Goal: Task Accomplishment & Management: Manage account settings

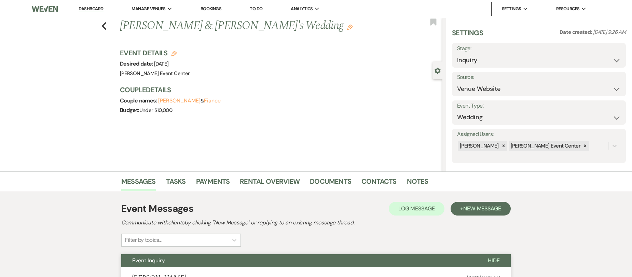
select select "5"
click at [100, 26] on div "Previous [PERSON_NAME] & [PERSON_NAME]'s Wedding Edit Bookmark" at bounding box center [220, 30] width 446 height 24
click at [107, 25] on icon "Previous" at bounding box center [103, 26] width 5 height 8
select select "5"
select select "8"
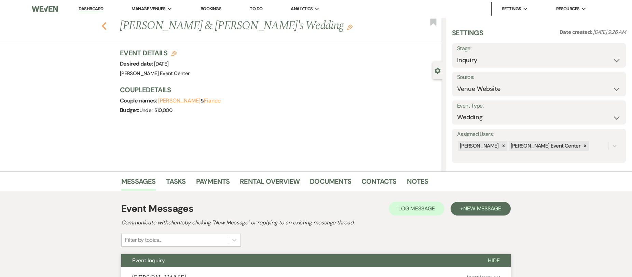
select select "1"
select select "8"
select select "2"
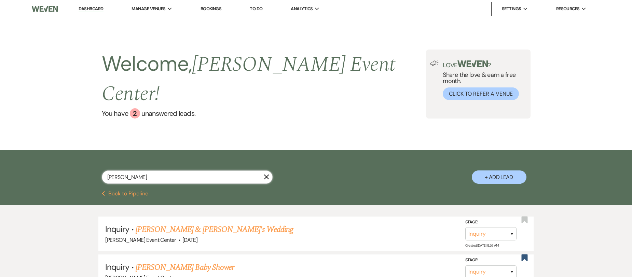
drag, startPoint x: 135, startPoint y: 161, endPoint x: 38, endPoint y: 146, distance: 97.4
click at [49, 150] on div "[PERSON_NAME] X + Add Lead" at bounding box center [316, 170] width 632 height 41
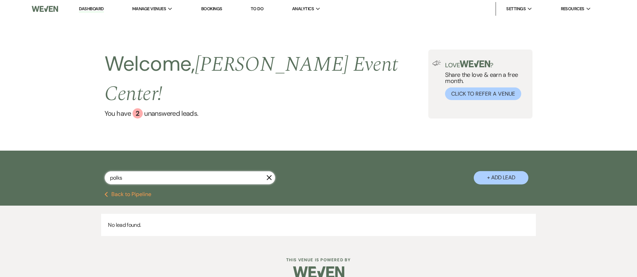
type input "polk"
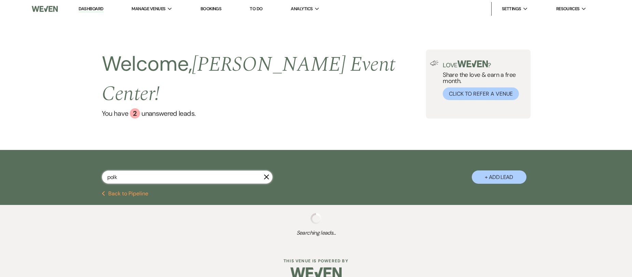
select select "8"
select select "10"
select select "8"
select select "4"
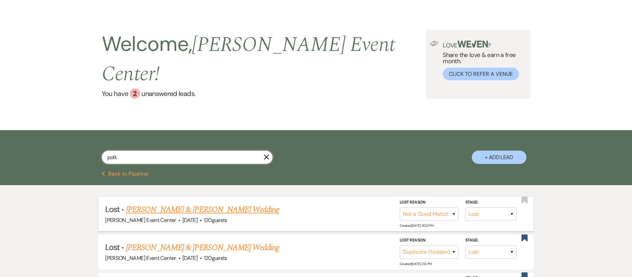
scroll to position [102, 0]
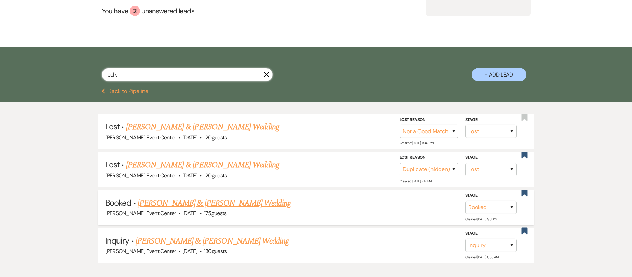
type input "polk"
click at [187, 197] on link "[PERSON_NAME] & [PERSON_NAME] Wedding" at bounding box center [214, 203] width 153 height 12
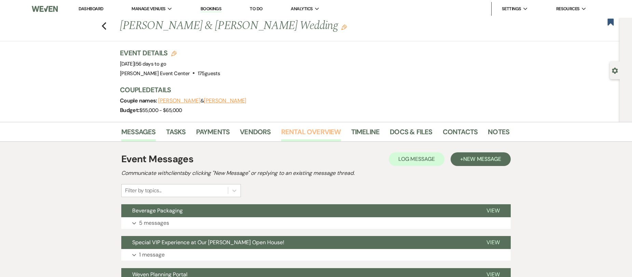
click at [302, 131] on link "Rental Overview" at bounding box center [311, 133] width 60 height 15
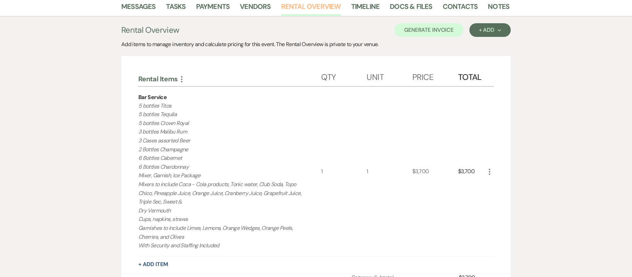
scroll to position [121, 0]
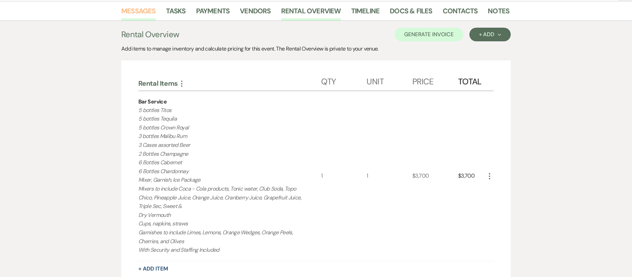
click at [146, 13] on link "Messages" at bounding box center [138, 12] width 35 height 15
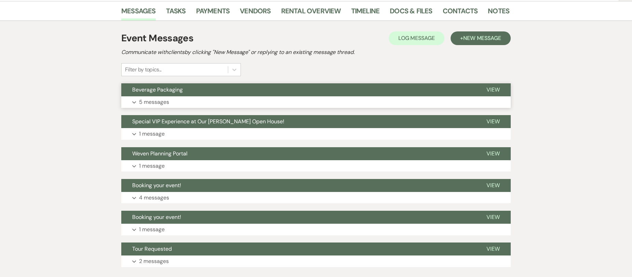
click at [164, 102] on p "5 messages" at bounding box center [154, 102] width 30 height 9
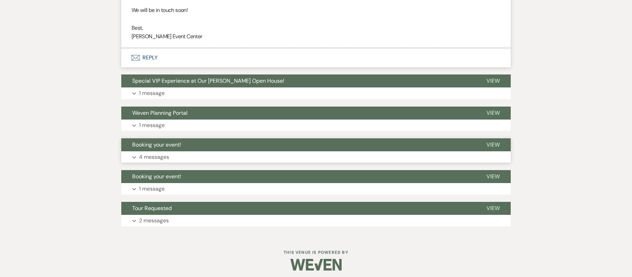
scroll to position [690, 0]
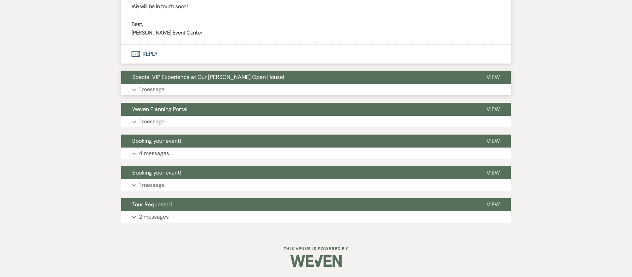
click at [177, 92] on button "Expand 1 message" at bounding box center [315, 90] width 389 height 12
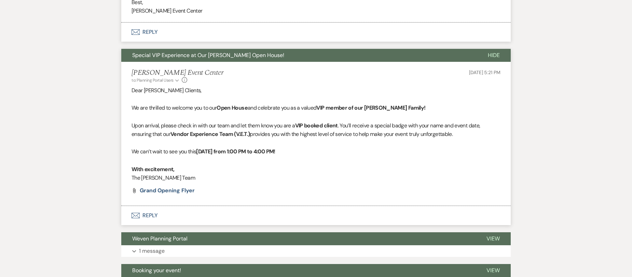
scroll to position [724, 0]
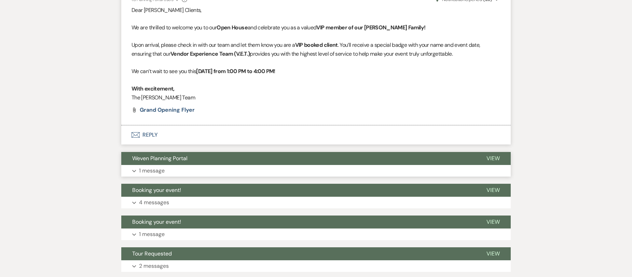
click at [157, 174] on p "1 message" at bounding box center [152, 170] width 26 height 9
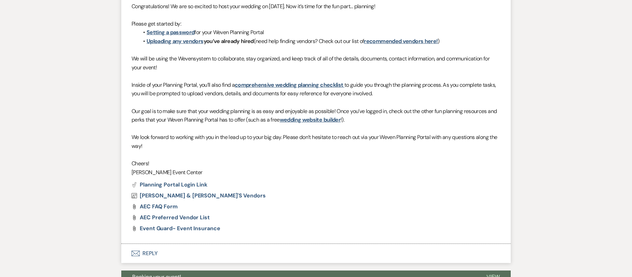
scroll to position [1133, 0]
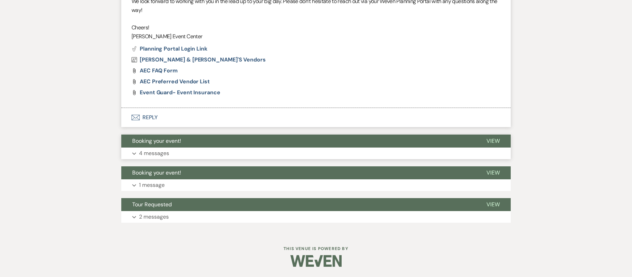
click at [162, 153] on p "4 messages" at bounding box center [154, 153] width 30 height 9
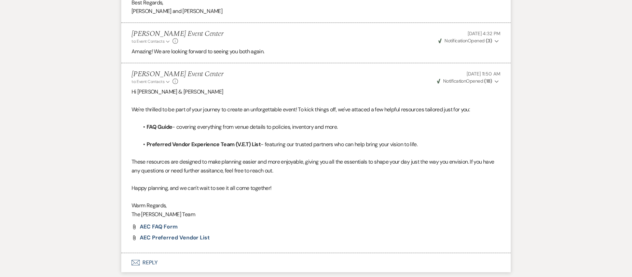
scroll to position [1646, 0]
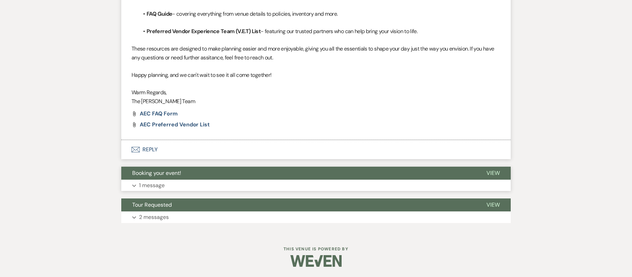
click at [150, 181] on p "1 message" at bounding box center [152, 185] width 26 height 9
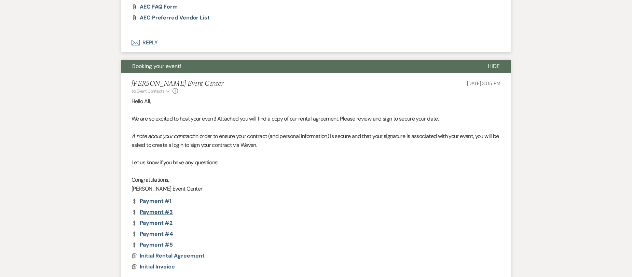
scroll to position [1955, 0]
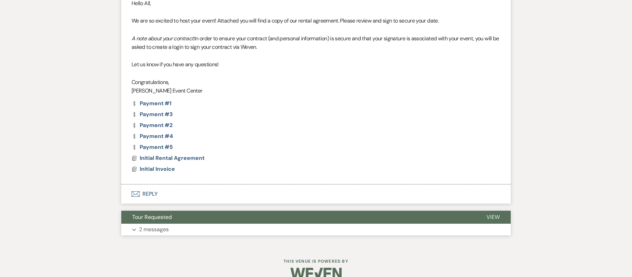
click at [159, 225] on p "2 messages" at bounding box center [154, 229] width 30 height 9
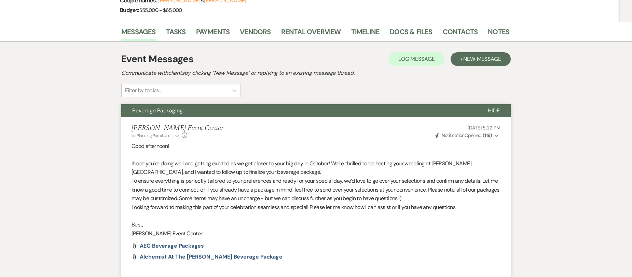
scroll to position [0, 0]
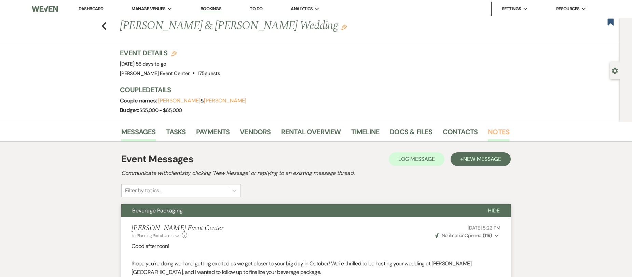
click at [496, 129] on link "Notes" at bounding box center [499, 133] width 22 height 15
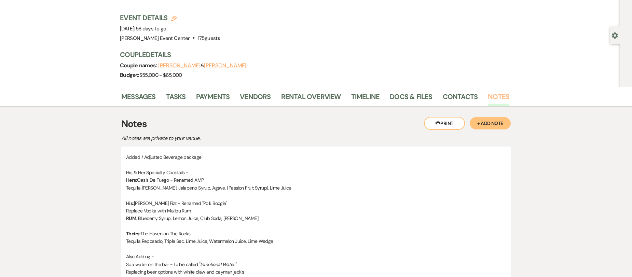
scroll to position [34, 0]
click at [394, 97] on link "Docs & Files" at bounding box center [411, 99] width 42 height 15
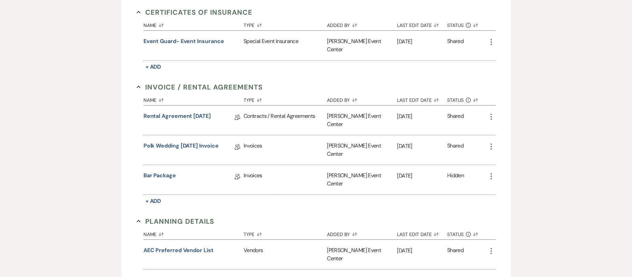
scroll to position [205, 0]
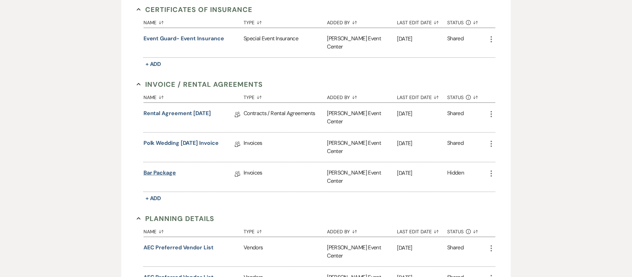
click at [160, 169] on link "Bar Package" at bounding box center [159, 174] width 32 height 11
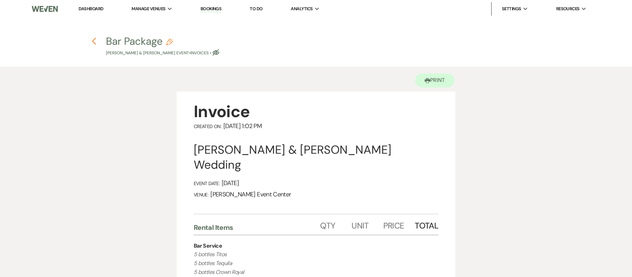
click at [92, 41] on icon "Previous" at bounding box center [94, 41] width 5 height 8
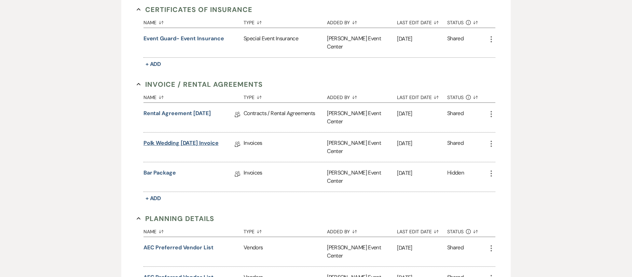
click at [187, 139] on link "Polk Wedding [DATE] Invoice" at bounding box center [180, 144] width 75 height 11
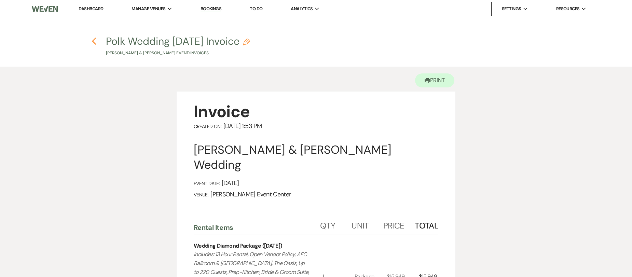
click at [95, 41] on icon "Previous" at bounding box center [94, 41] width 5 height 8
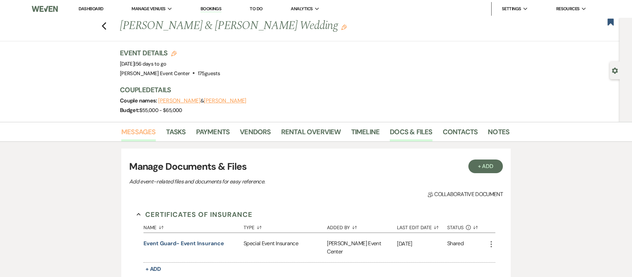
click at [146, 134] on link "Messages" at bounding box center [138, 133] width 35 height 15
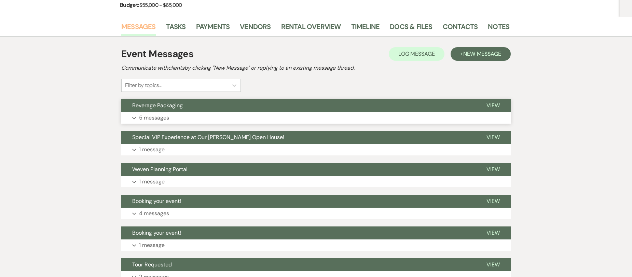
scroll to position [137, 0]
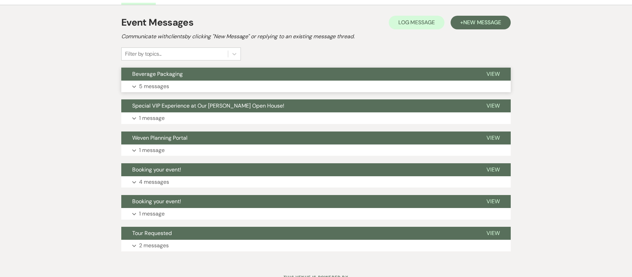
click at [156, 87] on p "5 messages" at bounding box center [154, 86] width 30 height 9
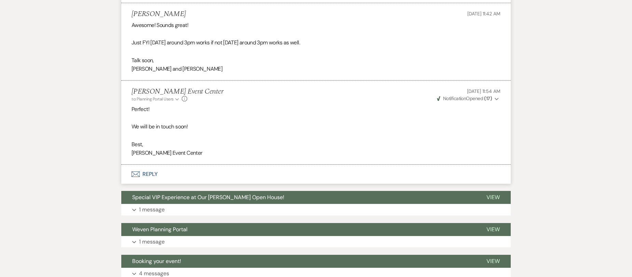
scroll to position [581, 0]
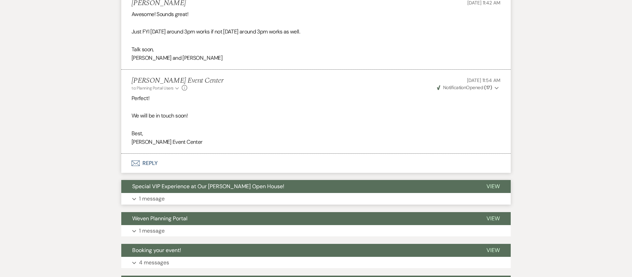
click at [154, 200] on p "1 message" at bounding box center [152, 198] width 26 height 9
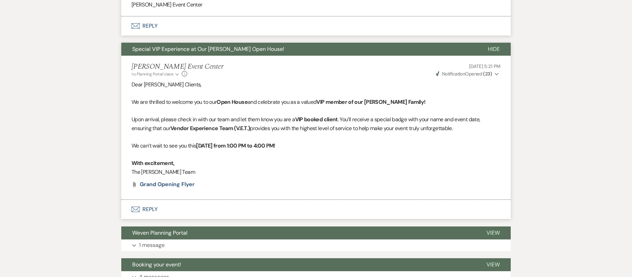
scroll to position [820, 0]
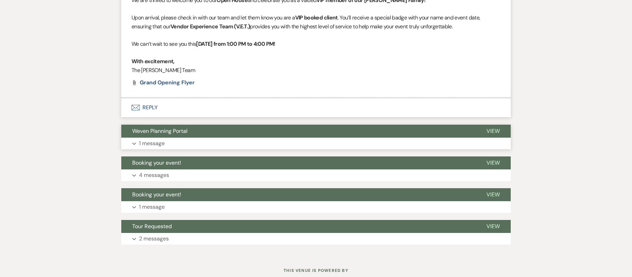
click at [153, 143] on p "1 message" at bounding box center [152, 143] width 26 height 9
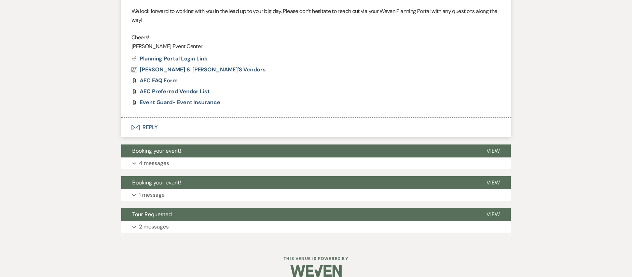
scroll to position [1127, 0]
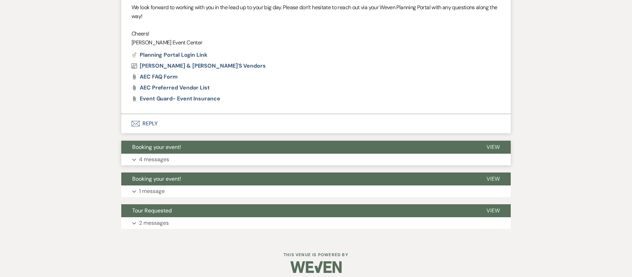
click at [165, 157] on p "4 messages" at bounding box center [154, 159] width 30 height 9
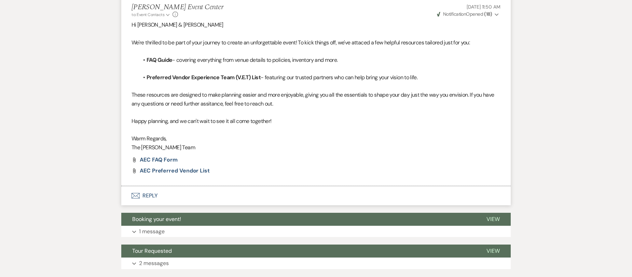
scroll to position [1750, 0]
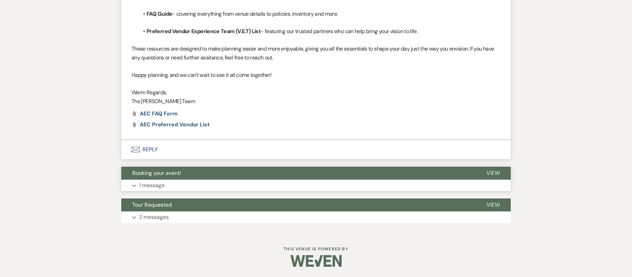
click at [151, 183] on p "1 message" at bounding box center [152, 185] width 26 height 9
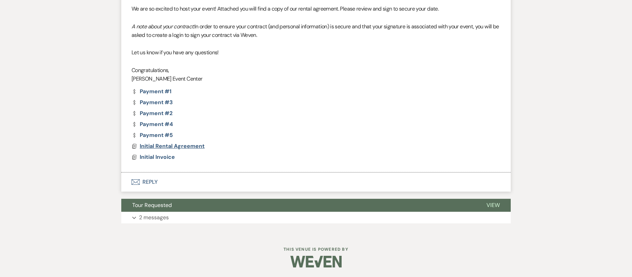
scroll to position [1967, 0]
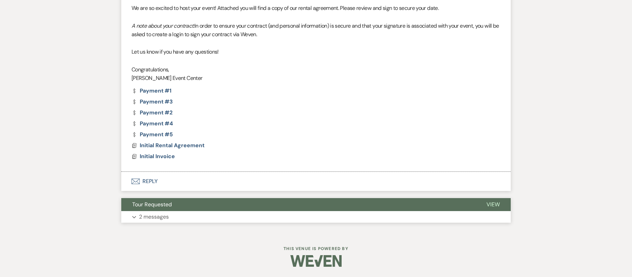
click at [157, 215] on p "2 messages" at bounding box center [154, 216] width 30 height 9
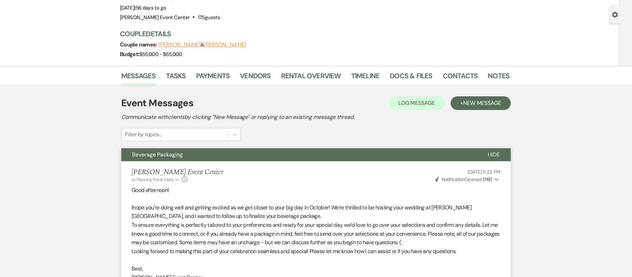
scroll to position [0, 0]
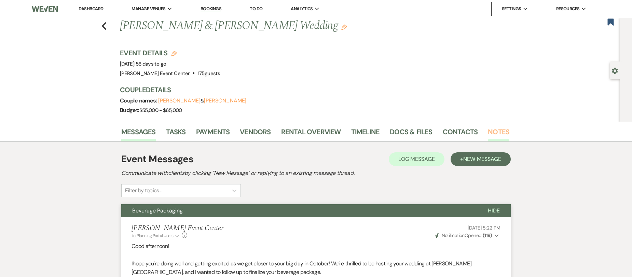
click at [493, 129] on link "Notes" at bounding box center [499, 133] width 22 height 15
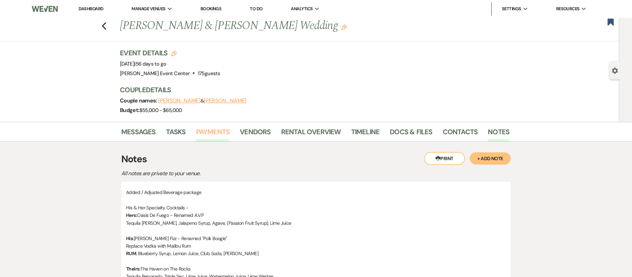
click at [220, 135] on link "Payments" at bounding box center [213, 133] width 34 height 15
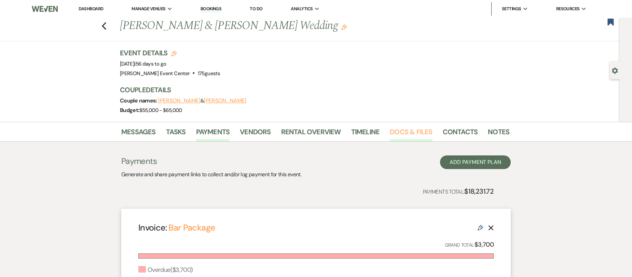
click at [405, 134] on link "Docs & Files" at bounding box center [411, 133] width 42 height 15
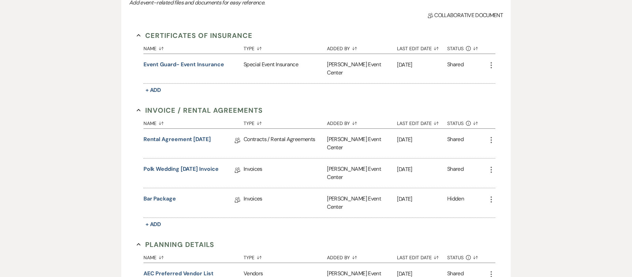
scroll to position [205, 0]
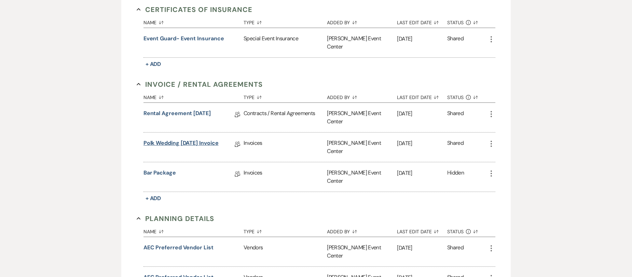
click at [167, 139] on link "Polk Wedding [DATE] Invoice" at bounding box center [180, 144] width 75 height 11
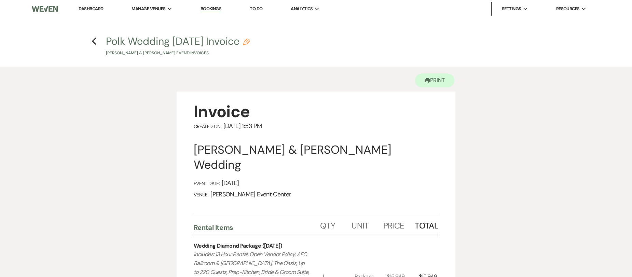
click at [97, 44] on h4 "Previous Polk Wedding [DATE] Invoice Pencil [PERSON_NAME] & [PERSON_NAME] Event…" at bounding box center [316, 45] width 492 height 22
click at [93, 42] on use "button" at bounding box center [94, 42] width 4 height 8
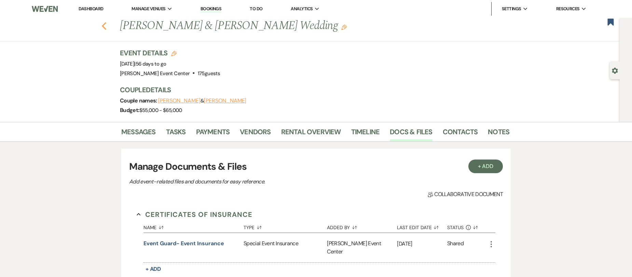
click at [105, 26] on use "button" at bounding box center [104, 26] width 4 height 8
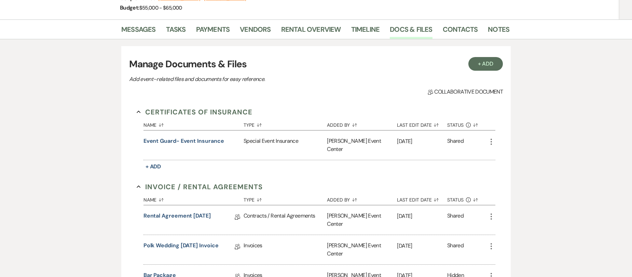
select select "8"
select select "10"
select select "8"
select select "4"
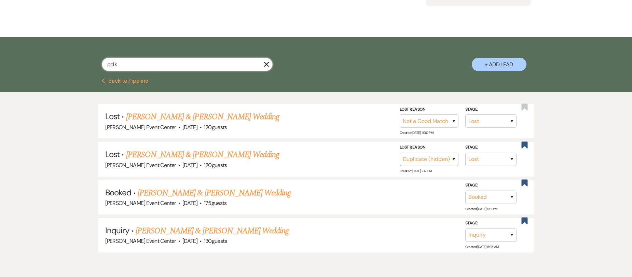
click at [0, 46] on html "Dashboard Manage Venues Expand [PERSON_NAME] Event Center Bookings To Do Analyt…" at bounding box center [316, 103] width 632 height 411
type input "lal"
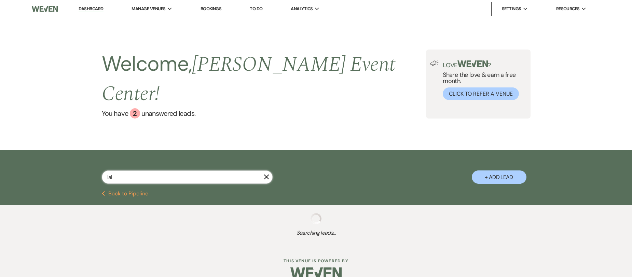
select select "8"
select select "4"
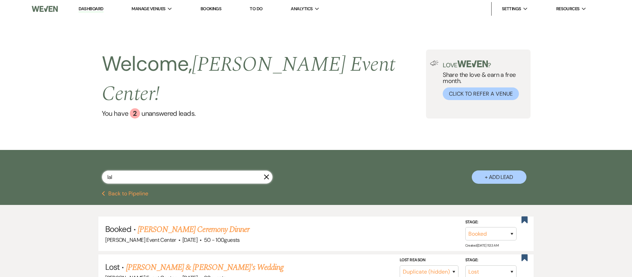
type input "lala"
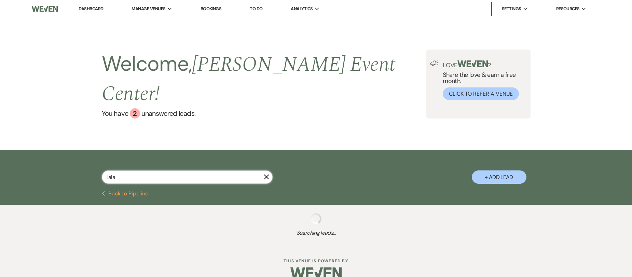
select select "8"
select select "4"
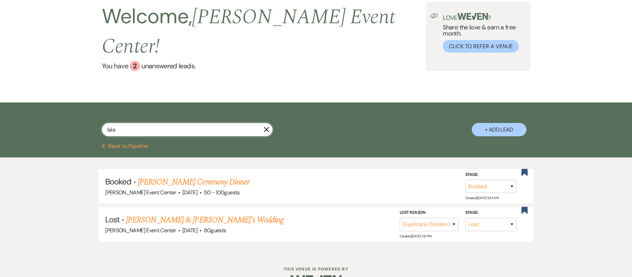
scroll to position [51, 0]
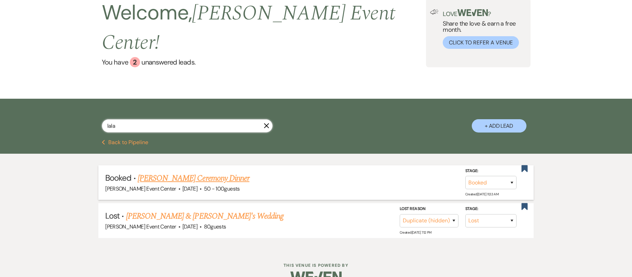
type input "lala"
click at [163, 172] on link "[PERSON_NAME] Ceremony Dinner" at bounding box center [194, 178] width 112 height 12
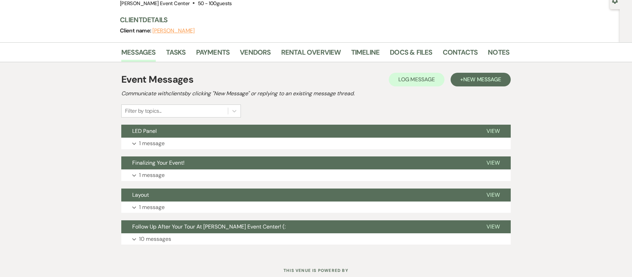
scroll to position [58, 0]
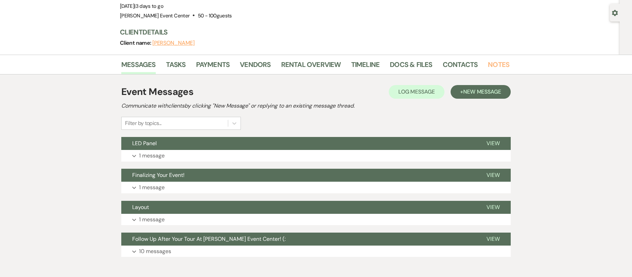
click at [488, 64] on link "Notes" at bounding box center [499, 66] width 22 height 15
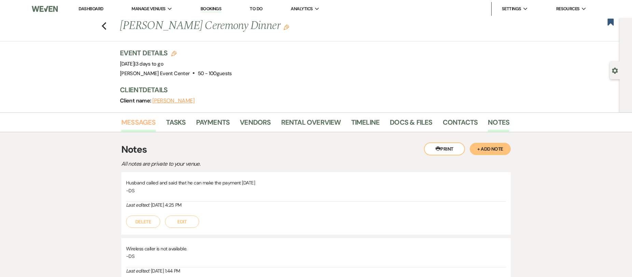
click at [151, 122] on link "Messages" at bounding box center [138, 124] width 35 height 15
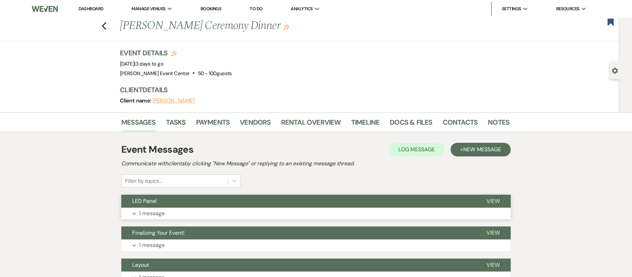
click at [155, 211] on p "1 message" at bounding box center [152, 213] width 26 height 9
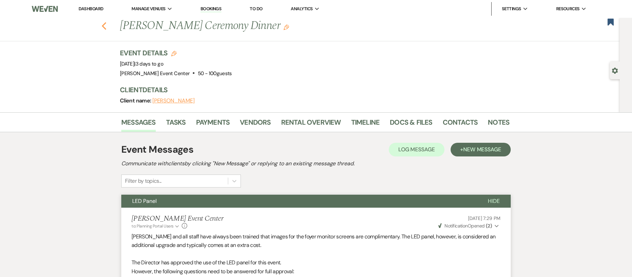
click at [106, 26] on use "button" at bounding box center [104, 26] width 4 height 8
select select "8"
select select "4"
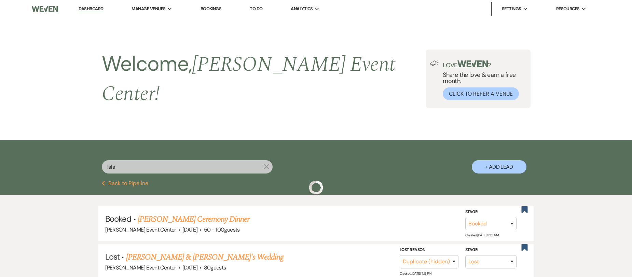
scroll to position [51, 0]
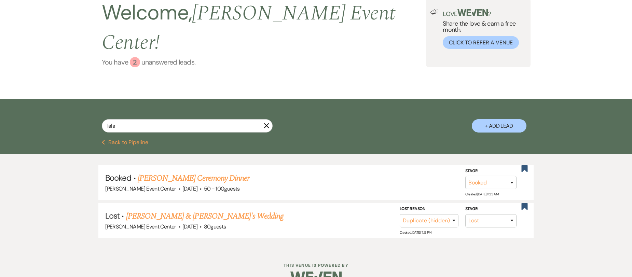
click at [137, 57] on div "2" at bounding box center [135, 62] width 10 height 10
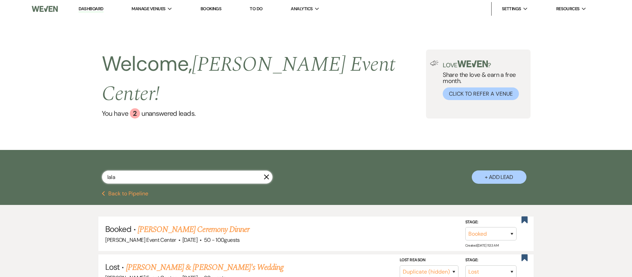
drag, startPoint x: 139, startPoint y: 159, endPoint x: 96, endPoint y: 154, distance: 43.3
click at [96, 154] on div "[PERSON_NAME] + Add Lead" at bounding box center [316, 171] width 492 height 36
click at [95, 8] on link "Dashboard" at bounding box center [91, 9] width 25 height 6
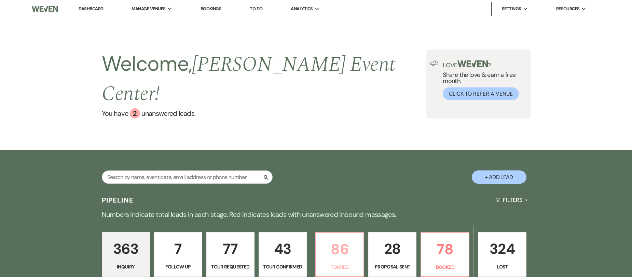
click at [332, 238] on p "86" at bounding box center [339, 249] width 39 height 23
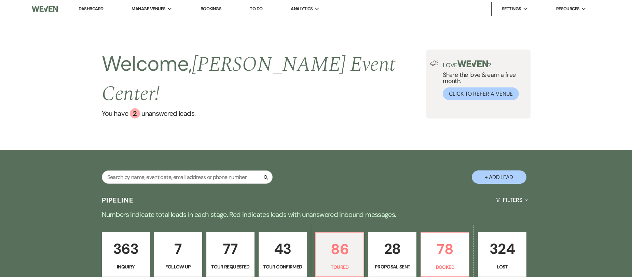
select select "5"
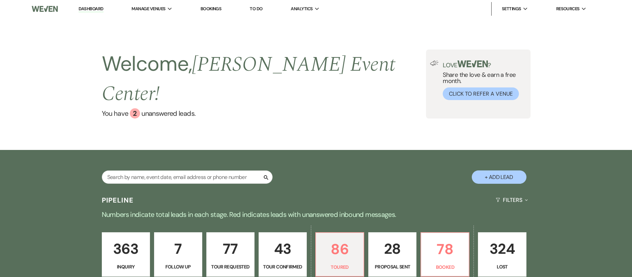
select select "5"
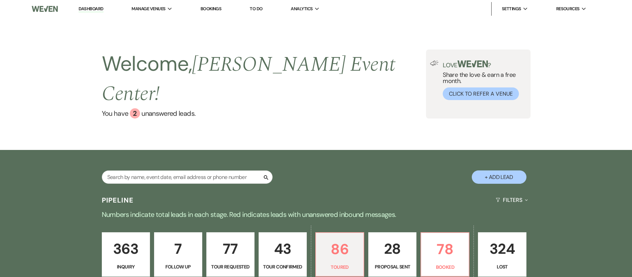
select select "5"
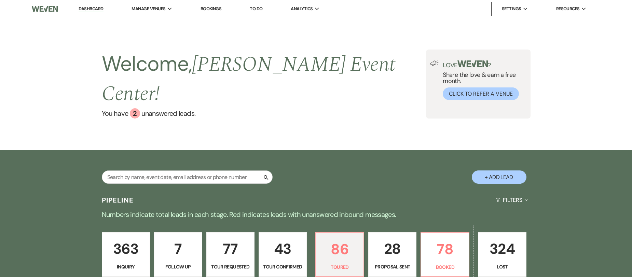
select select "5"
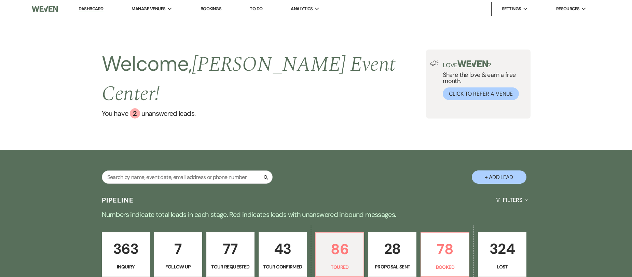
select select "5"
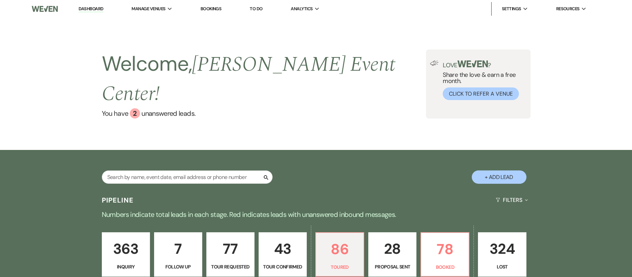
select select "5"
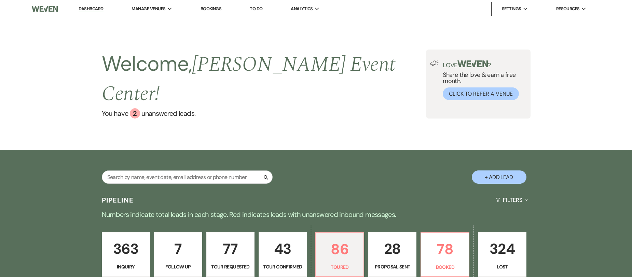
select select "5"
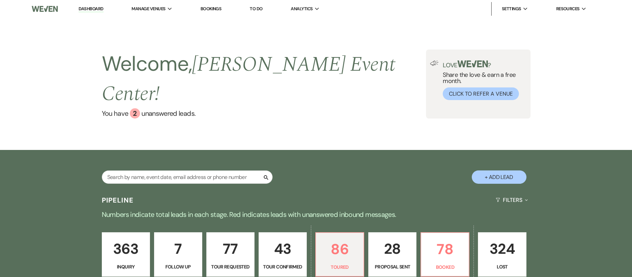
select select "5"
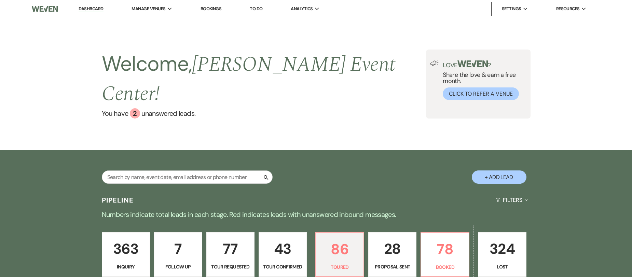
select select "5"
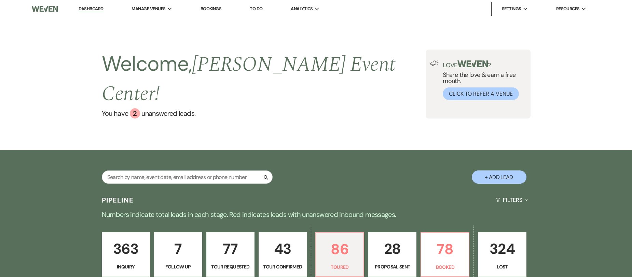
select select "5"
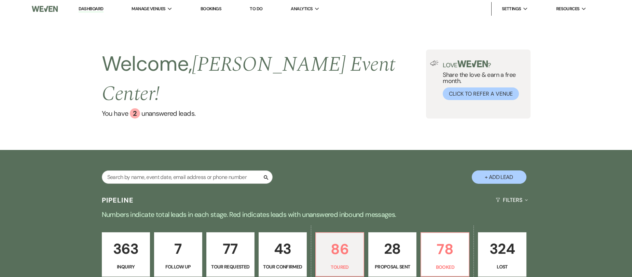
select select "5"
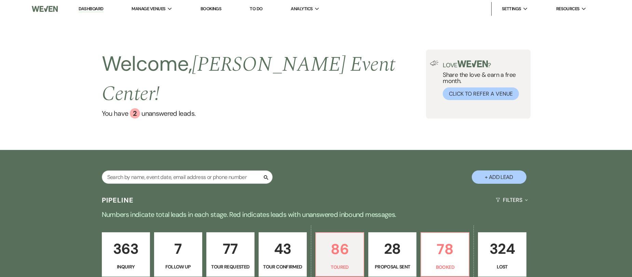
select select "5"
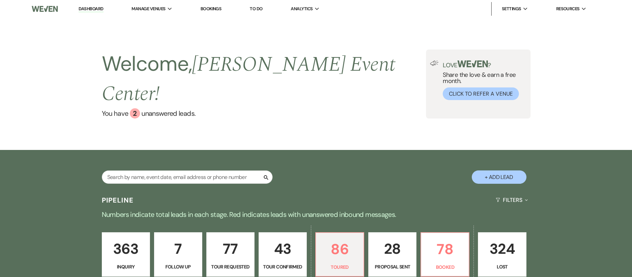
select select "5"
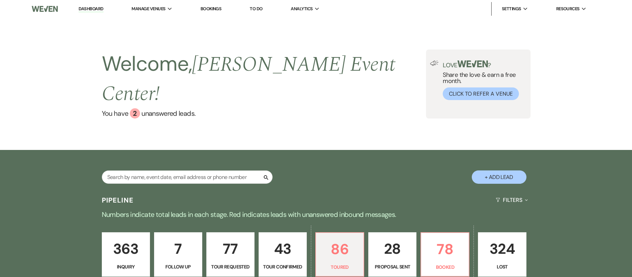
select select "5"
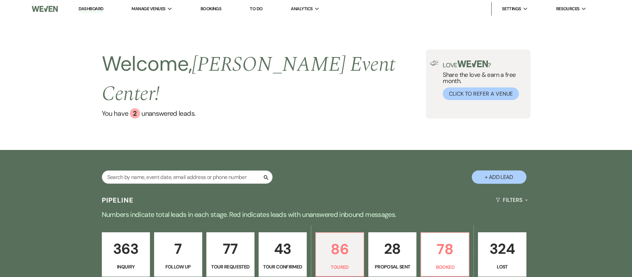
select select "5"
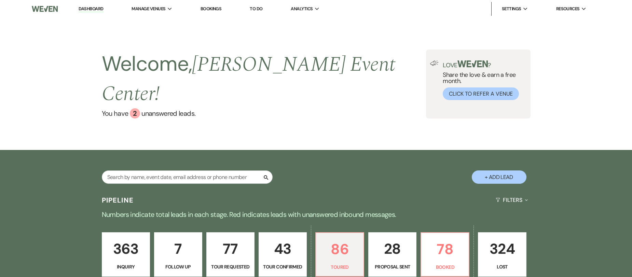
select select "5"
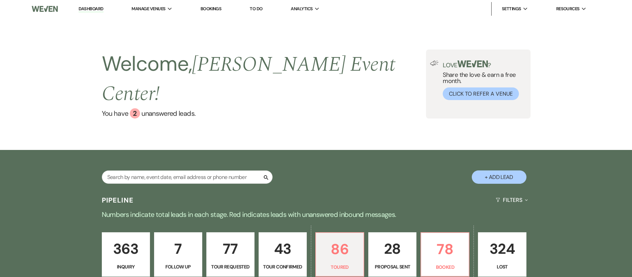
select select "5"
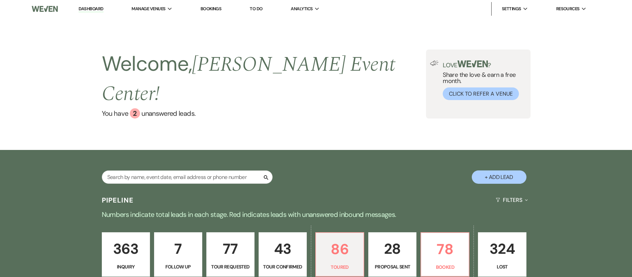
select select "5"
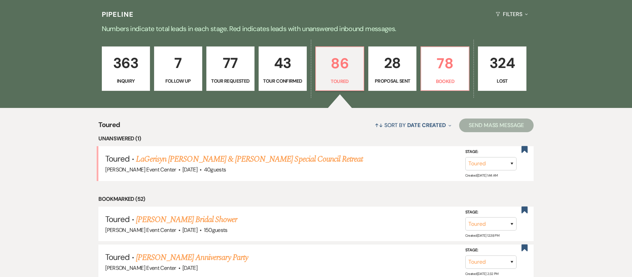
scroll to position [205, 0]
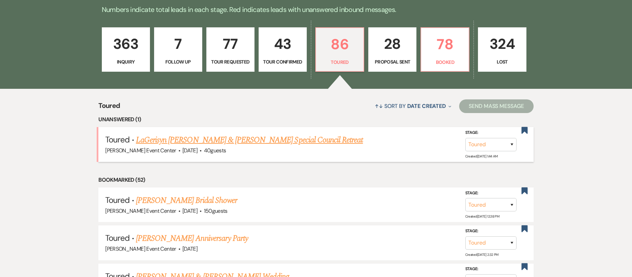
click at [194, 134] on link "LaGerisyn [PERSON_NAME] & [PERSON_NAME] Special Council Retreat" at bounding box center [249, 140] width 227 height 12
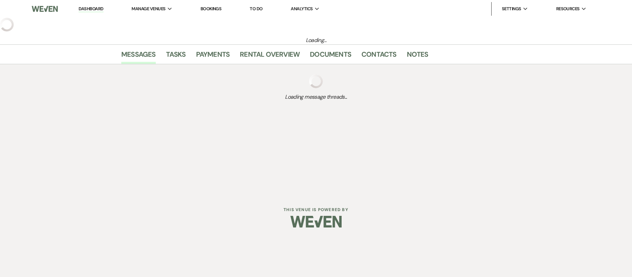
select select "5"
select select "13"
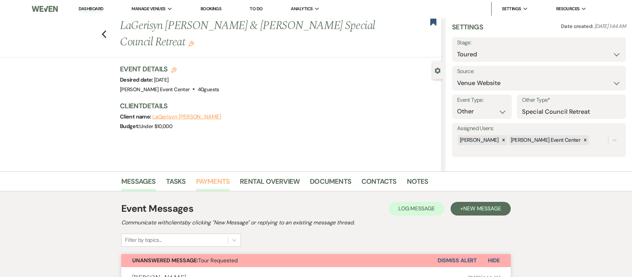
click at [201, 184] on link "Payments" at bounding box center [213, 183] width 34 height 15
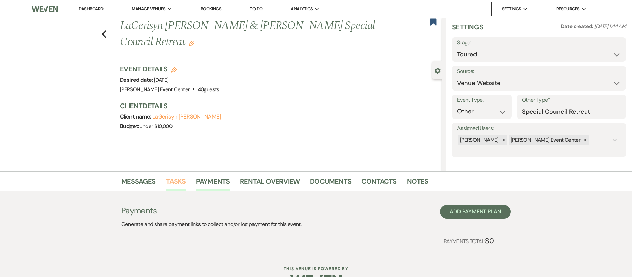
click at [180, 182] on link "Tasks" at bounding box center [176, 183] width 20 height 15
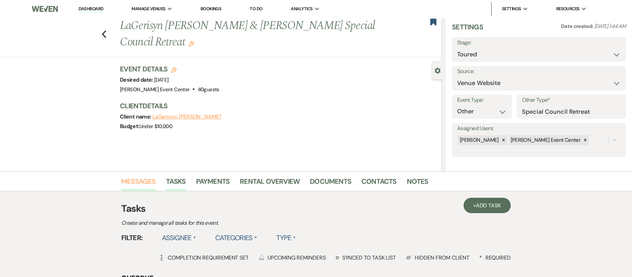
click at [135, 178] on link "Messages" at bounding box center [138, 183] width 35 height 15
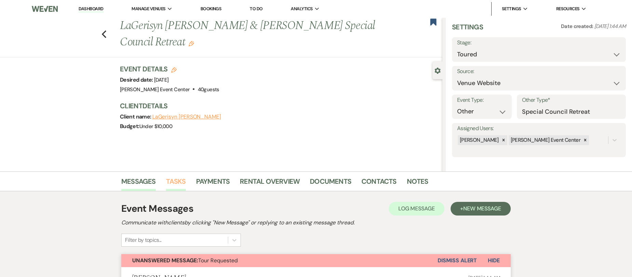
click at [178, 180] on link "Tasks" at bounding box center [176, 183] width 20 height 15
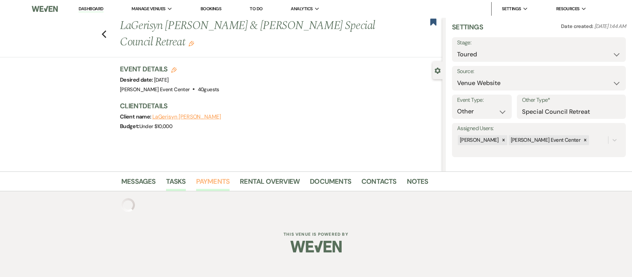
click at [213, 178] on link "Payments" at bounding box center [213, 183] width 34 height 15
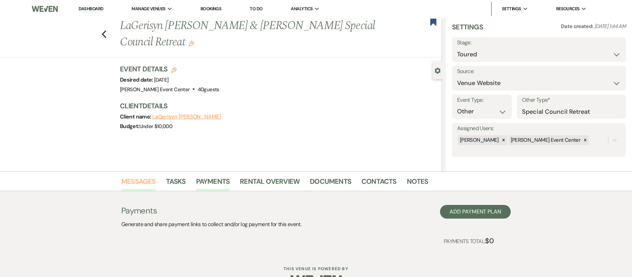
click at [136, 180] on link "Messages" at bounding box center [138, 183] width 35 height 15
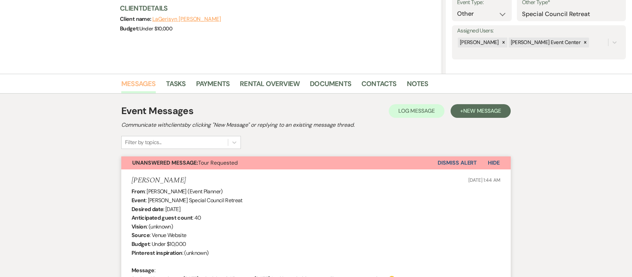
scroll to position [29, 0]
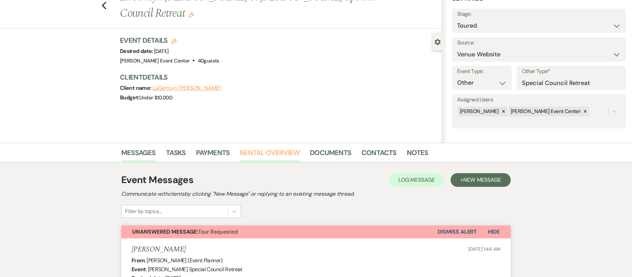
click at [286, 157] on link "Rental Overview" at bounding box center [270, 154] width 60 height 15
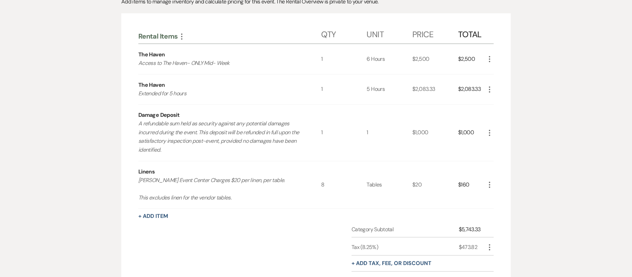
scroll to position [183, 0]
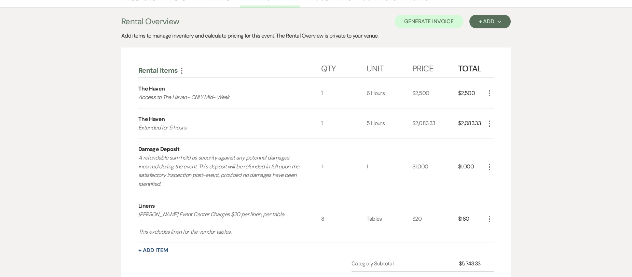
click at [487, 94] on icon "More" at bounding box center [489, 93] width 8 height 8
click at [499, 106] on button "Pencil Edit" at bounding box center [503, 106] width 36 height 11
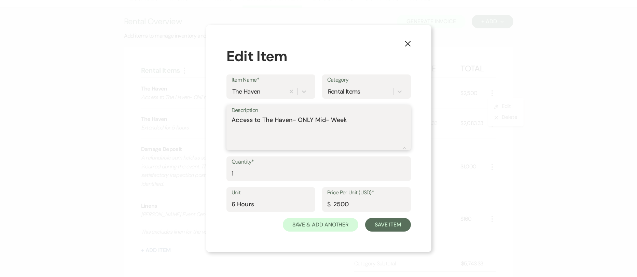
drag, startPoint x: 243, startPoint y: 114, endPoint x: 233, endPoint y: 112, distance: 10.1
click at [237, 113] on div "Description Access to The Haven- ONLY Mid- Week" at bounding box center [318, 127] width 184 height 45
type textarea "A"
click at [247, 119] on textarea "For 13hrs" at bounding box center [319, 132] width 174 height 34
type textarea "For 13hrs"
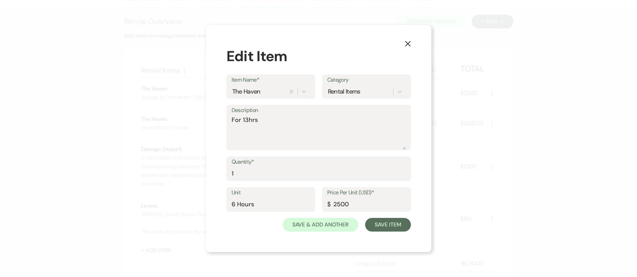
drag, startPoint x: 369, startPoint y: 38, endPoint x: 375, endPoint y: 45, distance: 9.2
click at [375, 45] on div "X Edit Item Item Name* The Haven Category Rental Items Description For 13hrs Qu…" at bounding box center [318, 138] width 225 height 227
drag, startPoint x: 235, startPoint y: 202, endPoint x: 204, endPoint y: 206, distance: 31.3
click at [204, 206] on div "X Edit Item Item Name* The Haven Category Rental Items Description For 13hrs Qu…" at bounding box center [318, 138] width 637 height 277
click at [410, 44] on icon "X" at bounding box center [408, 44] width 6 height 6
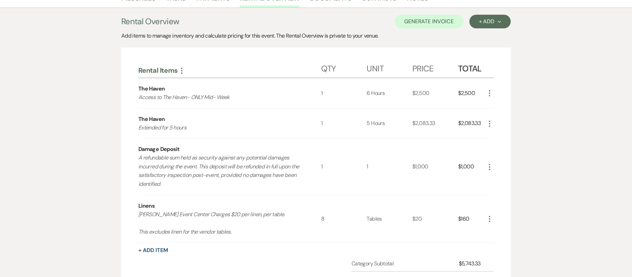
click at [489, 122] on icon "More" at bounding box center [489, 124] width 8 height 8
click at [490, 139] on button "Pencil Edit" at bounding box center [503, 137] width 36 height 11
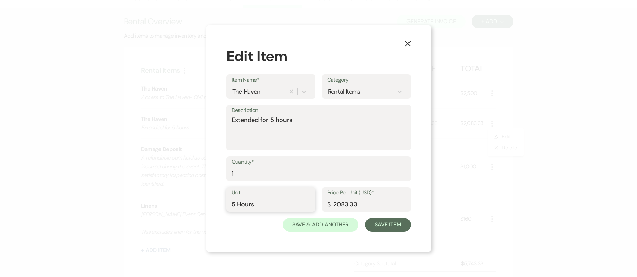
drag, startPoint x: 235, startPoint y: 202, endPoint x: 221, endPoint y: 203, distance: 13.8
click at [221, 203] on div "X Edit Item Item Name* The Haven Category Rental Items Description Extended for…" at bounding box center [318, 138] width 225 height 227
type input "6 Hours"
drag, startPoint x: 339, startPoint y: 197, endPoint x: 270, endPoint y: 178, distance: 70.9
click at [271, 179] on form "Item Name* The Haven Category Rental Items Description Extended for 5 hours Qua…" at bounding box center [318, 152] width 184 height 157
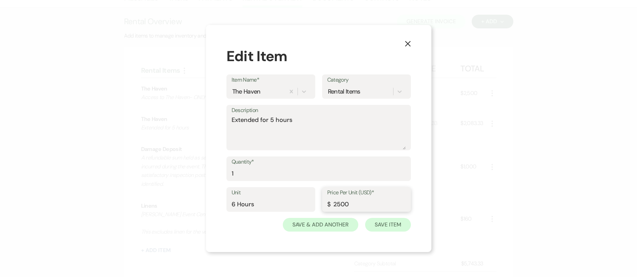
type input "2500"
click at [387, 223] on button "Save Item" at bounding box center [387, 225] width 45 height 14
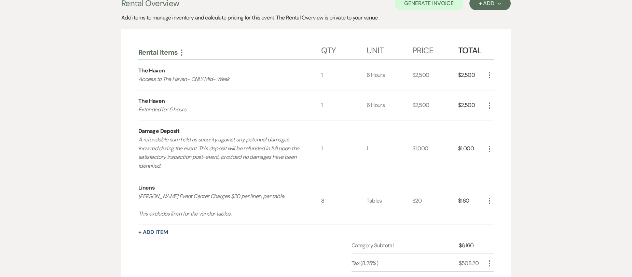
scroll to position [218, 0]
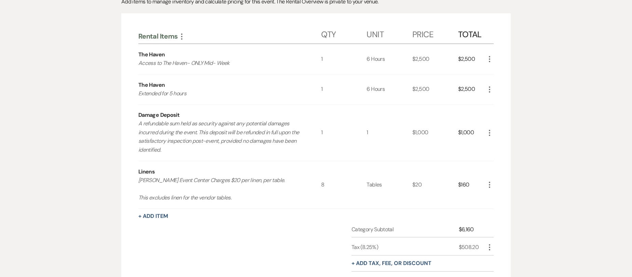
click at [490, 184] on icon "More" at bounding box center [489, 185] width 8 height 8
click at [494, 199] on icon "Pencil" at bounding box center [495, 198] width 4 height 5
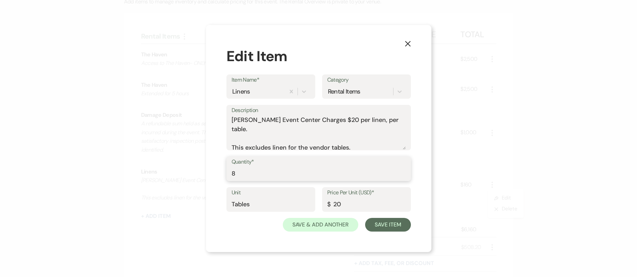
drag, startPoint x: 240, startPoint y: 173, endPoint x: 164, endPoint y: 154, distance: 79.1
click at [178, 158] on div "X Edit Item Item Name* Linens Category Rental Items Description [PERSON_NAME] E…" at bounding box center [318, 138] width 637 height 277
type input "10"
click at [381, 223] on button "Save Item" at bounding box center [387, 225] width 45 height 14
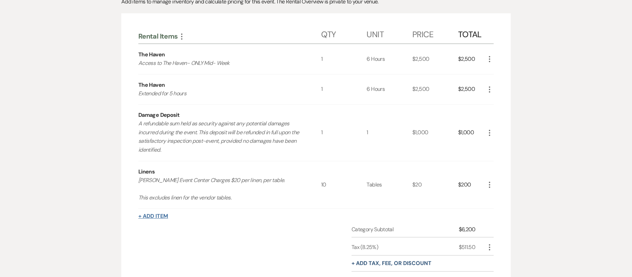
click at [146, 213] on button "+ Add Item" at bounding box center [153, 215] width 30 height 5
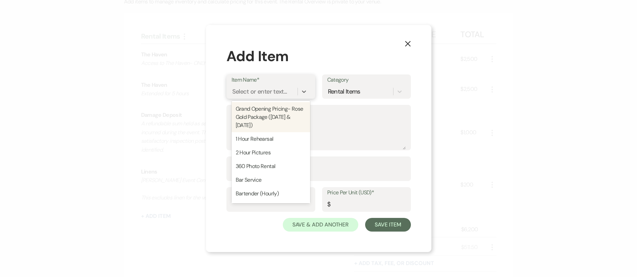
click at [241, 93] on div "Select or enter text..." at bounding box center [259, 91] width 55 height 9
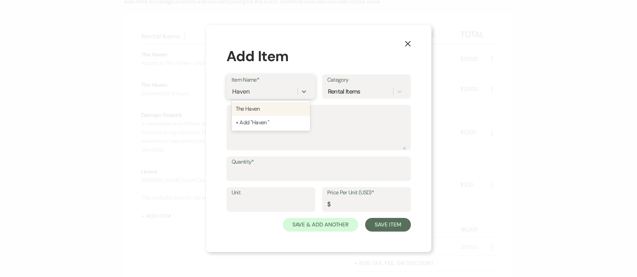
type input "Haven"
click at [405, 42] on icon "X" at bounding box center [408, 44] width 6 height 6
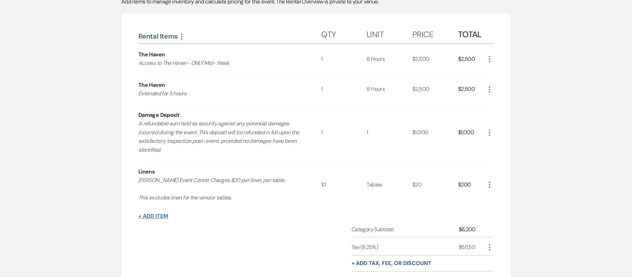
click at [147, 214] on button "+ Add Item" at bounding box center [153, 215] width 30 height 5
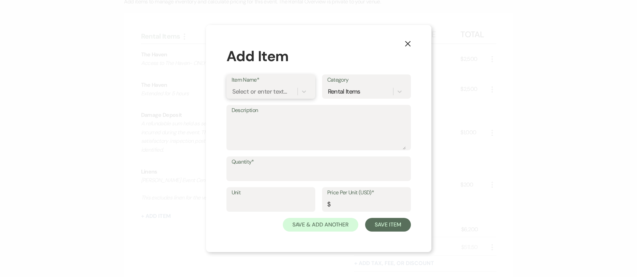
click at [284, 88] on div "Select or enter text..." at bounding box center [259, 91] width 55 height 9
type input "Haven"
click at [271, 108] on div "The Haven" at bounding box center [271, 109] width 79 height 14
type textarea "Access to The Haven- ONLY Mid- Week"
type input "6 Hours"
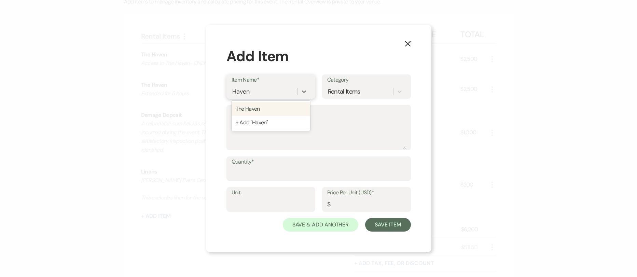
type input "2500"
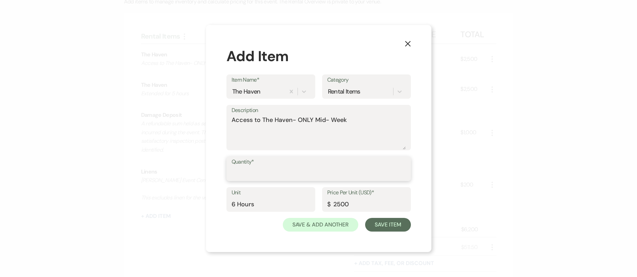
click at [239, 178] on input "Quantity*" at bounding box center [319, 173] width 174 height 13
type input "1"
drag, startPoint x: 233, startPoint y: 207, endPoint x: 217, endPoint y: 207, distance: 16.4
click at [217, 207] on div "X Add Item Item Name* The Haven Category Rental Items Description Access to [GE…" at bounding box center [318, 138] width 225 height 227
drag, startPoint x: 233, startPoint y: 204, endPoint x: 207, endPoint y: 203, distance: 26.0
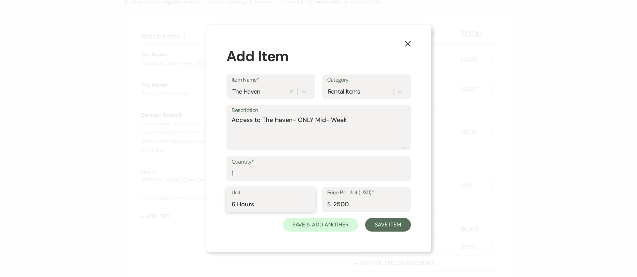
click at [208, 203] on div "X Add Item Item Name* The Haven Category Rental Items Description Access to [GE…" at bounding box center [318, 138] width 225 height 227
click at [253, 205] on input "Hours" at bounding box center [271, 204] width 79 height 13
type input "Hour"
click at [362, 204] on input "2500" at bounding box center [366, 204] width 79 height 13
type input "2"
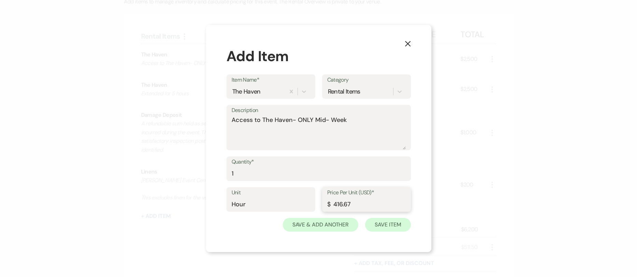
type input "416.67"
click at [380, 226] on button "Save Item" at bounding box center [387, 225] width 45 height 14
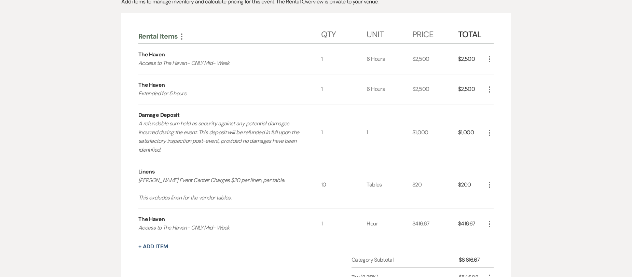
click at [491, 225] on icon "More" at bounding box center [489, 224] width 8 height 8
click at [501, 236] on button "Pencil Edit" at bounding box center [503, 237] width 36 height 11
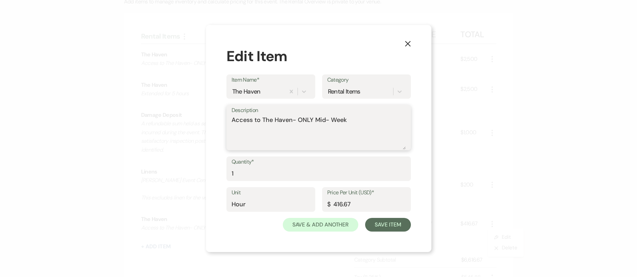
click at [273, 134] on textarea "Access to The Haven- ONLY Mid- Week" at bounding box center [319, 132] width 174 height 34
click at [374, 123] on textarea "Access to The Haven- ONLY Mid- Week" at bounding box center [319, 132] width 174 height 34
drag, startPoint x: 121, startPoint y: 101, endPoint x: 26, endPoint y: 76, distance: 97.9
click at [61, 89] on div "X Edit Item Item Name* The Haven Category Rental Items Description Access to Th…" at bounding box center [318, 138] width 637 height 277
type textarea "For clean up"
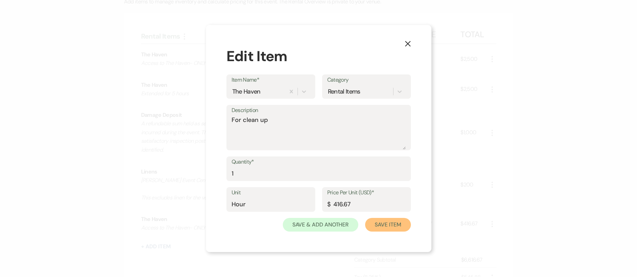
click at [389, 226] on button "Save Item" at bounding box center [387, 225] width 45 height 14
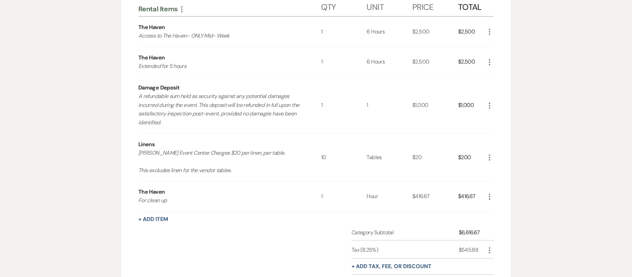
scroll to position [214, 0]
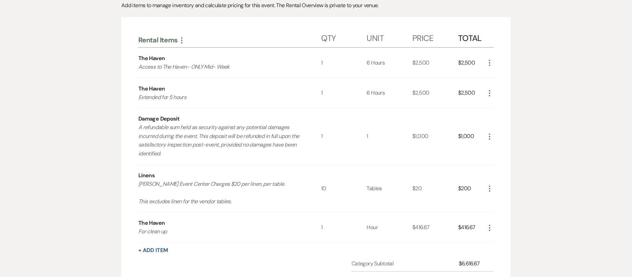
click at [490, 92] on icon "More" at bounding box center [489, 93] width 8 height 8
click at [491, 108] on button "Pencil Edit" at bounding box center [503, 106] width 36 height 11
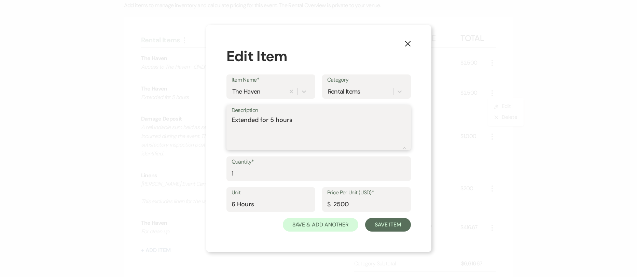
drag, startPoint x: 39, startPoint y: 112, endPoint x: 4, endPoint y: 112, distance: 35.2
click at [13, 112] on div "X Edit Item Item Name* The Haven Category Rental Items Description Extended for…" at bounding box center [318, 138] width 637 height 277
click at [407, 43] on use "button" at bounding box center [407, 43] width 5 height 5
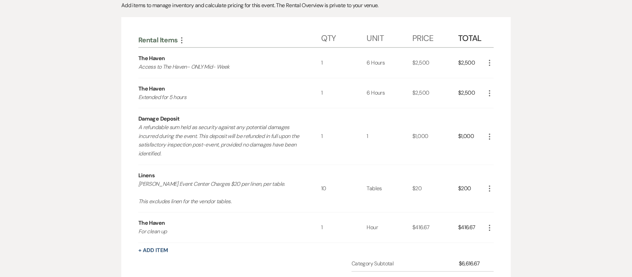
click at [488, 65] on icon "More" at bounding box center [489, 63] width 8 height 8
click at [504, 78] on button "Pencil Edit" at bounding box center [503, 76] width 36 height 11
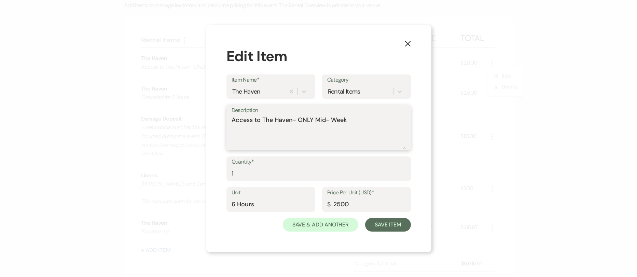
drag, startPoint x: 351, startPoint y: 120, endPoint x: 222, endPoint y: 113, distance: 128.6
click at [222, 114] on div "X Edit Item Item Name* The Haven Category Rental Items Description Access to [G…" at bounding box center [318, 138] width 225 height 227
click at [405, 43] on icon "X" at bounding box center [408, 44] width 6 height 6
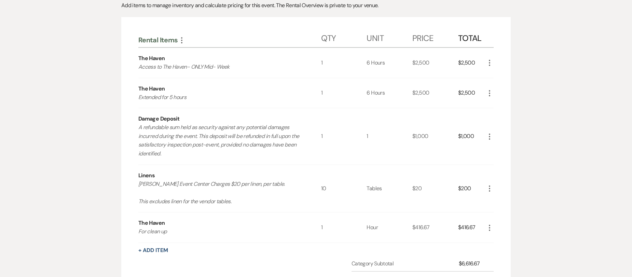
click at [490, 92] on icon "More" at bounding box center [489, 93] width 8 height 8
click at [503, 107] on button "Pencil Edit" at bounding box center [503, 106] width 36 height 11
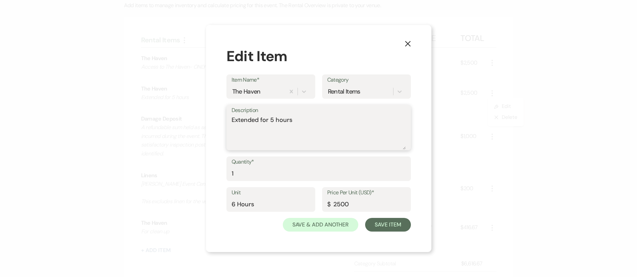
drag, startPoint x: 300, startPoint y: 122, endPoint x: 205, endPoint y: 116, distance: 95.2
click at [205, 116] on div "X Edit Item Item Name* The Haven Category Rental Items Description Extended for…" at bounding box center [318, 138] width 637 height 277
paste textarea "Access to The Haven- ONLY Mid- Week"
type textarea "Access to The Haven- ONLY Mid- Week"
click at [386, 226] on button "Save Item" at bounding box center [387, 225] width 45 height 14
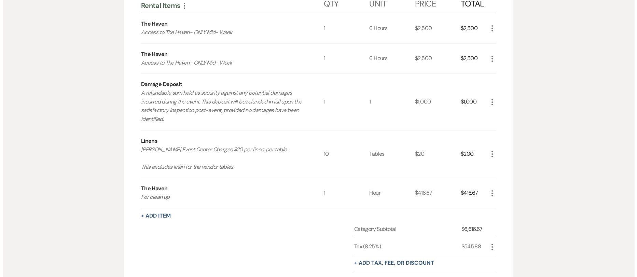
scroll to position [248, 0]
click at [485, 100] on div "$1,000" at bounding box center [471, 102] width 27 height 56
click at [487, 101] on icon "More" at bounding box center [489, 102] width 8 height 8
click at [492, 117] on button "Pencil Edit" at bounding box center [503, 115] width 36 height 11
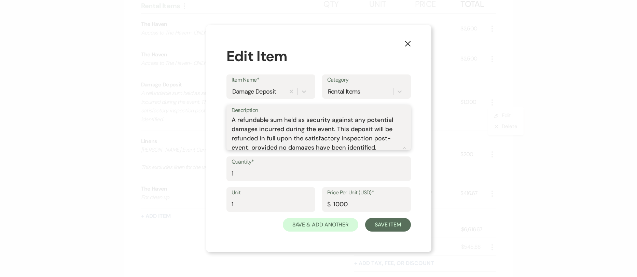
drag, startPoint x: 269, startPoint y: 118, endPoint x: 281, endPoint y: 120, distance: 12.1
click at [281, 120] on textarea "A refundable sum held as security against any potential damages incurred during…" at bounding box center [319, 132] width 174 height 34
click at [285, 123] on textarea "A refundable sum held as security against any potential damages incurred during…" at bounding box center [319, 132] width 174 height 34
drag, startPoint x: 356, startPoint y: 200, endPoint x: 326, endPoint y: 207, distance: 30.4
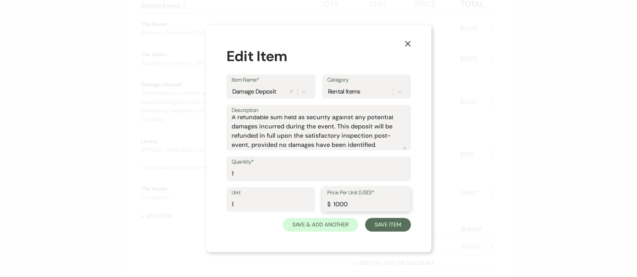
click at [328, 207] on div "Price Per Unit (USD)* $ 1000" at bounding box center [366, 199] width 89 height 25
type input "500"
click at [383, 225] on button "Save Item" at bounding box center [387, 225] width 45 height 14
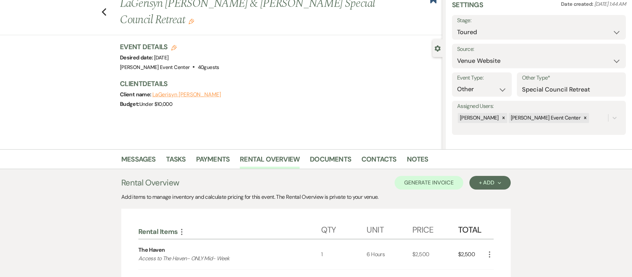
scroll to position [34, 0]
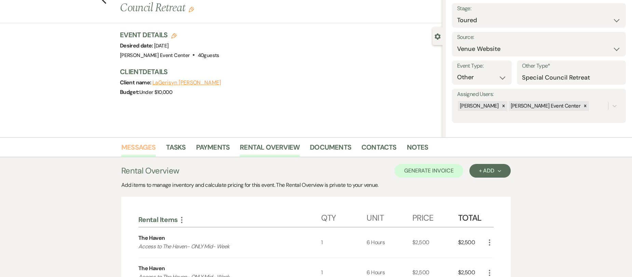
click at [149, 147] on link "Messages" at bounding box center [138, 149] width 35 height 15
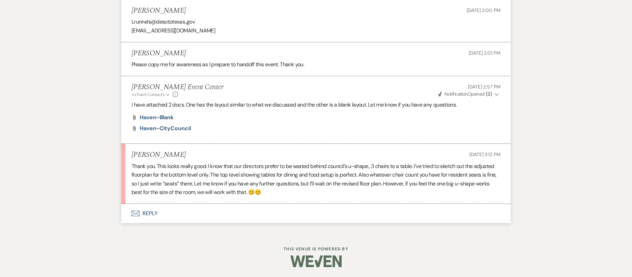
scroll to position [678, 0]
click at [144, 215] on button "Envelope Reply" at bounding box center [315, 213] width 389 height 19
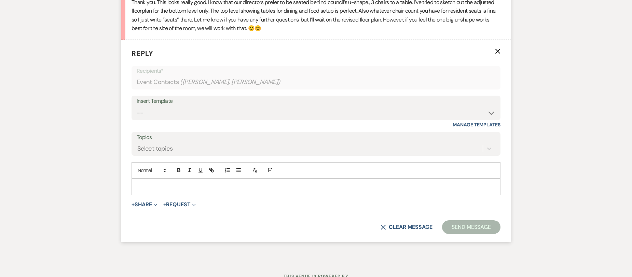
scroll to position [844, 0]
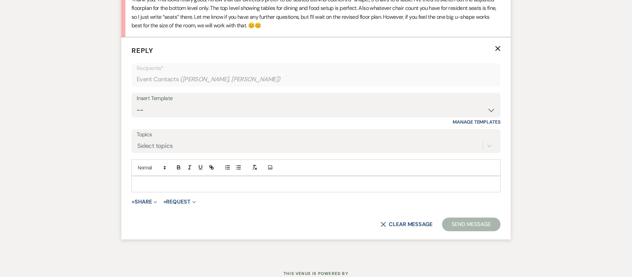
click at [180, 184] on p at bounding box center [316, 184] width 358 height 8
click at [147, 188] on p at bounding box center [316, 184] width 358 height 8
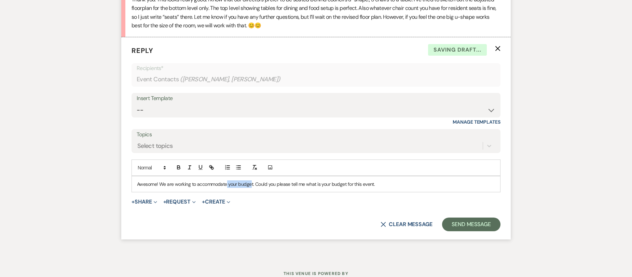
drag, startPoint x: 227, startPoint y: 184, endPoint x: 252, endPoint y: 181, distance: 25.1
click at [252, 181] on p "Awesome! We are working to accommodate your budget. Could you please tell me wh…" at bounding box center [316, 184] width 358 height 8
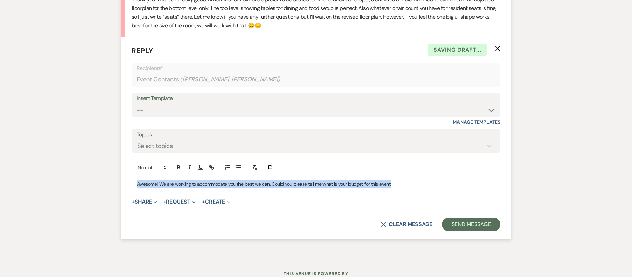
drag, startPoint x: 402, startPoint y: 185, endPoint x: 52, endPoint y: 193, distance: 350.2
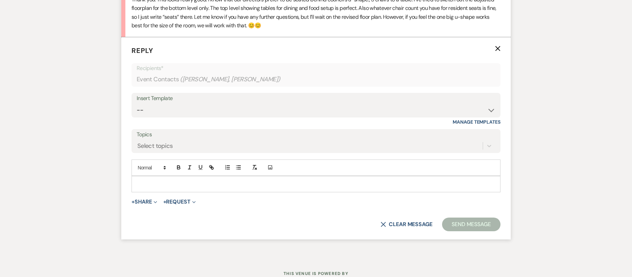
click at [203, 182] on p at bounding box center [316, 184] width 358 height 8
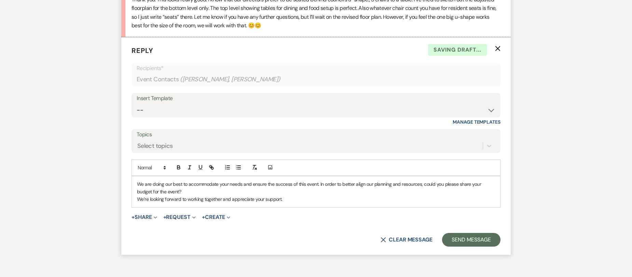
click at [232, 192] on p "We are doing our best to accommodate your needs and ensure the success of this …" at bounding box center [316, 187] width 358 height 15
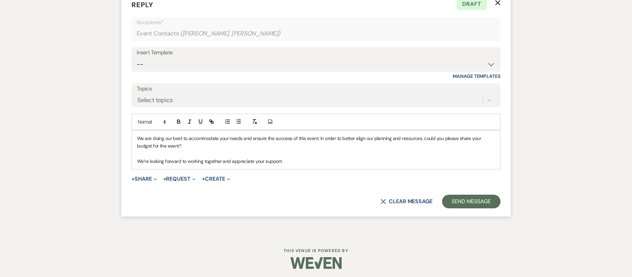
scroll to position [892, 0]
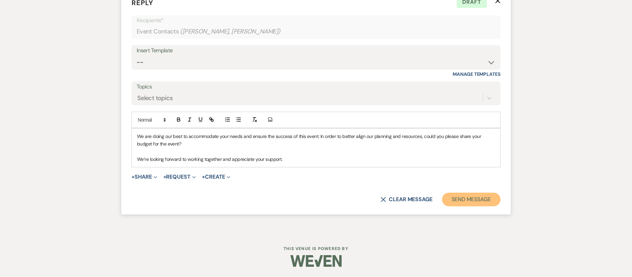
click at [457, 201] on button "Send Message" at bounding box center [471, 200] width 58 height 14
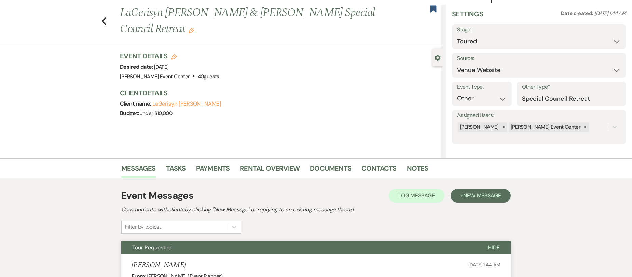
scroll to position [0, 0]
